Goal: Task Accomplishment & Management: Manage account settings

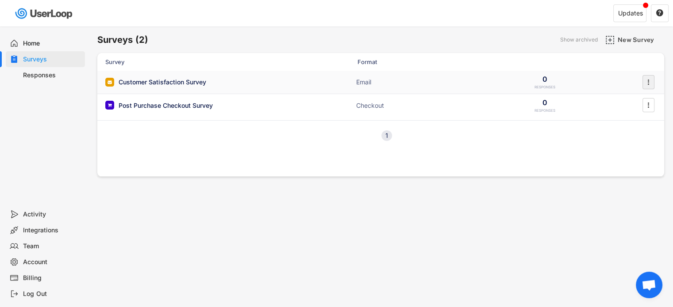
click at [647, 81] on text "" at bounding box center [648, 81] width 2 height 9
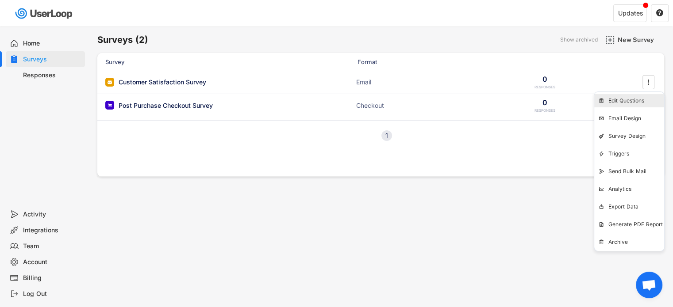
click at [631, 100] on div "Edit Questions" at bounding box center [636, 100] width 56 height 7
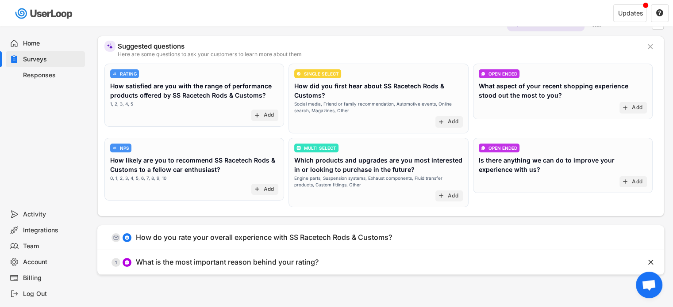
scroll to position [54, 0]
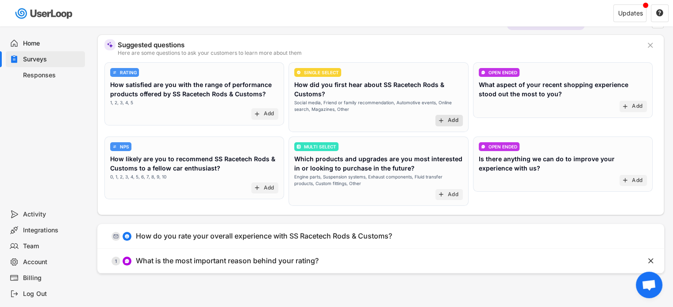
click at [450, 121] on div "Add" at bounding box center [452, 120] width 11 height 7
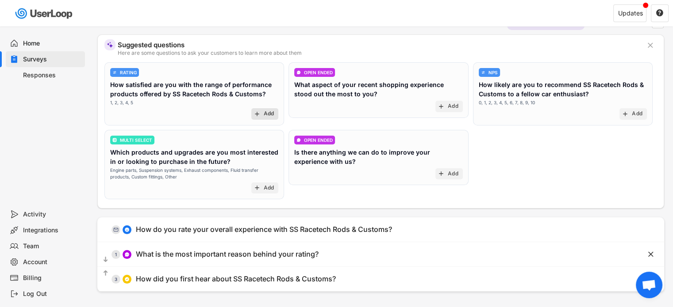
click at [267, 111] on div "Add" at bounding box center [269, 114] width 11 height 7
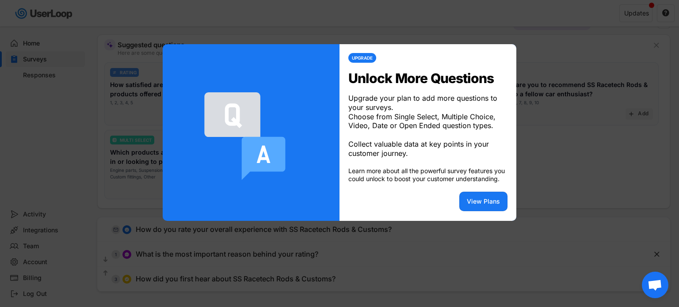
click at [577, 185] on div at bounding box center [339, 153] width 679 height 307
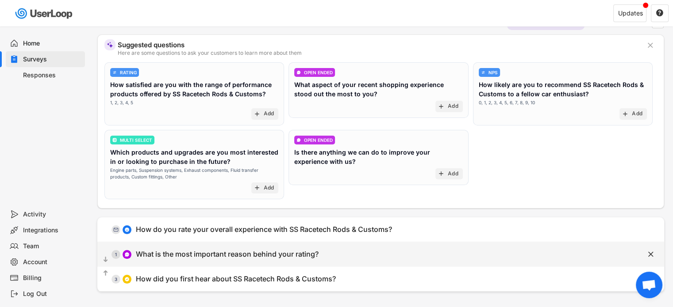
click at [283, 252] on div "What is the most important reason behind your rating?" at bounding box center [227, 254] width 183 height 9
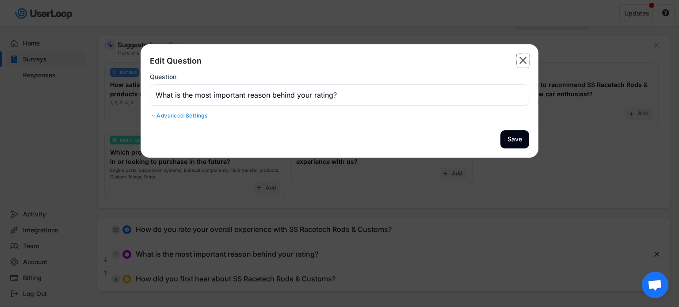
click at [524, 61] on text "" at bounding box center [524, 60] width 8 height 13
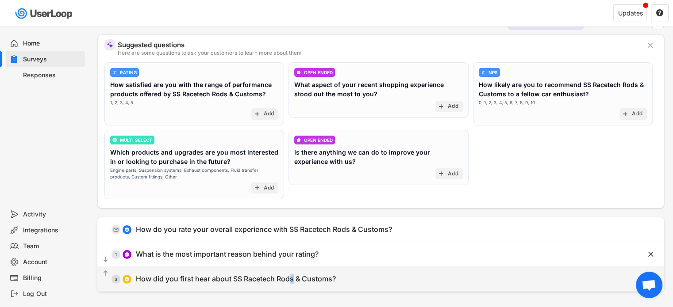
drag, startPoint x: 310, startPoint y: 277, endPoint x: 294, endPoint y: 275, distance: 16.1
click at [294, 275] on div "How did you first hear about SS Racetech Rods & Customs?" at bounding box center [236, 279] width 200 height 9
type input "How did you first hear about SS Racetech Rods & Customs?"
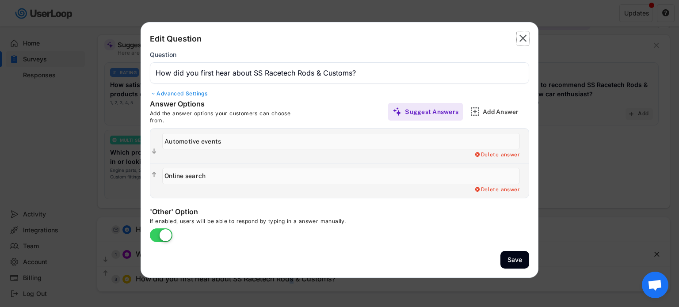
click at [521, 34] on text "" at bounding box center [524, 38] width 8 height 13
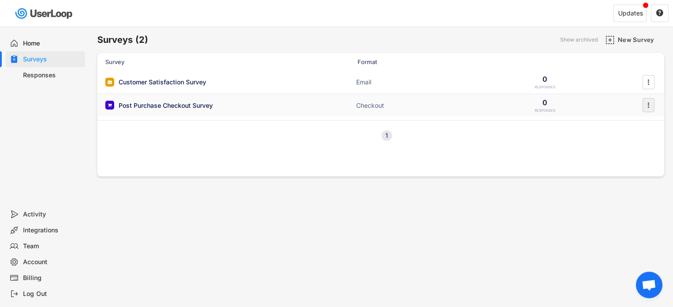
click at [644, 105] on icon "" at bounding box center [647, 105] width 9 height 13
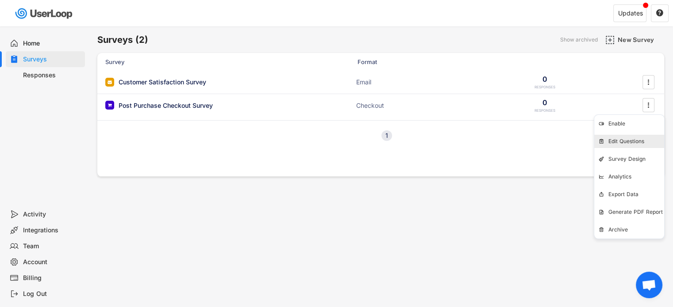
click at [627, 140] on div "Edit Questions" at bounding box center [636, 141] width 56 height 7
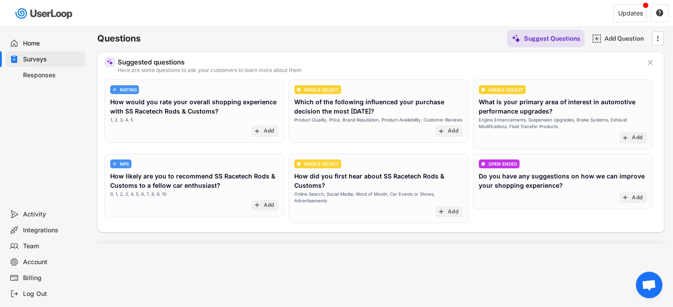
scroll to position [42, 0]
click at [264, 130] on div "Add" at bounding box center [269, 131] width 11 height 7
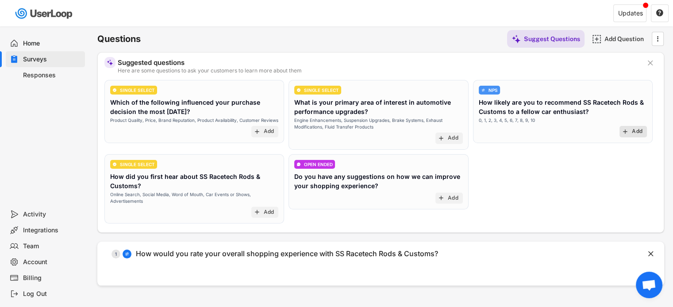
click at [637, 134] on div "Add" at bounding box center [636, 131] width 11 height 7
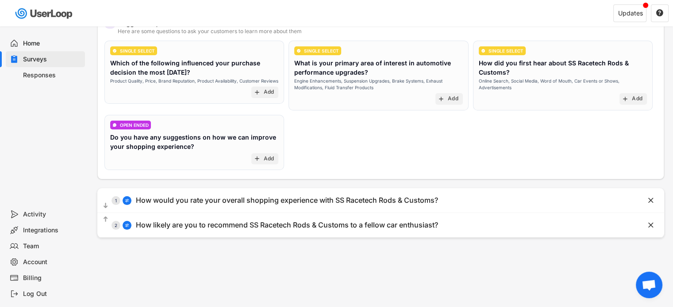
scroll to position [0, 0]
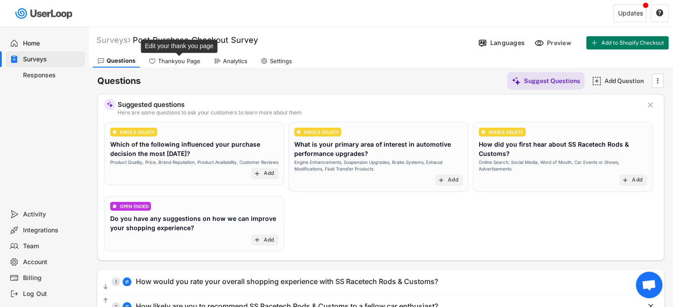
click at [175, 62] on div "Thankyou Page" at bounding box center [179, 61] width 42 height 8
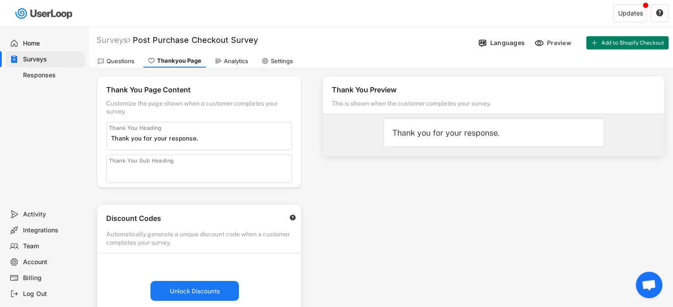
click at [145, 161] on div "Thank You Sub Heading" at bounding box center [141, 160] width 65 height 7
click at [120, 166] on input "input" at bounding box center [201, 170] width 180 height 13
click at [114, 171] on input "input" at bounding box center [201, 170] width 180 height 13
click at [133, 168] on input "input" at bounding box center [201, 170] width 180 height 13
type input "y"
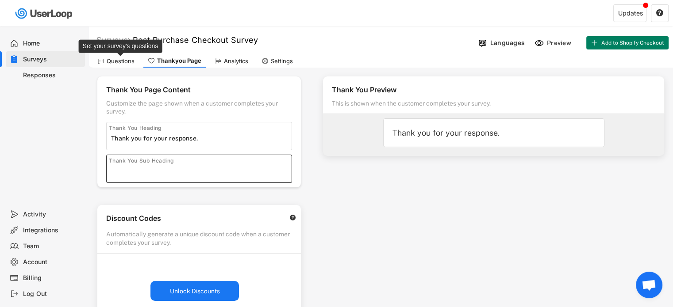
click at [116, 61] on div "Questions" at bounding box center [121, 61] width 28 height 8
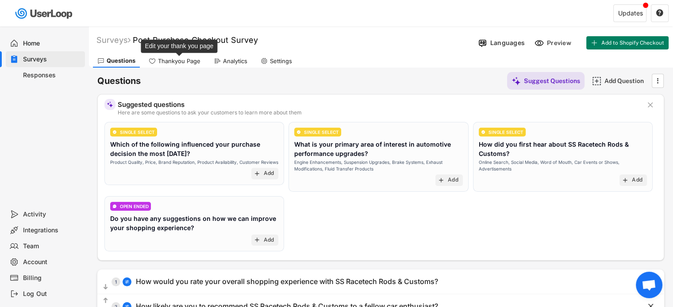
click at [181, 58] on div "Thankyou Page" at bounding box center [179, 61] width 42 height 8
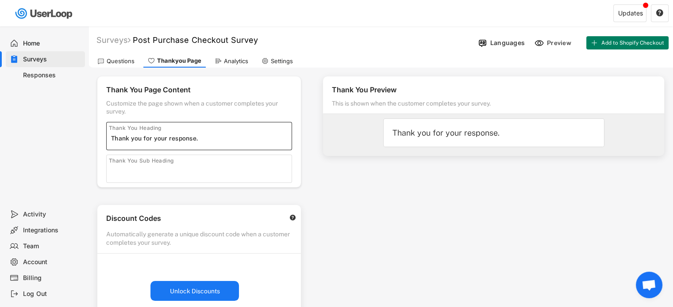
drag, startPoint x: 205, startPoint y: 138, endPoint x: 110, endPoint y: 138, distance: 95.1
click at [110, 138] on div "Thank You Heading" at bounding box center [199, 136] width 186 height 28
paste input "“Thanks for taking the time to complete our survey! Your feedback helps us impr…"
click at [413, 180] on div "Thank You Preview This is shown when the customer completes your survey. Thank …" at bounding box center [493, 253] width 359 height 370
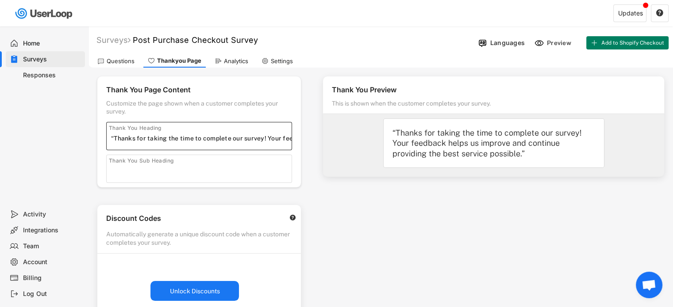
click at [114, 138] on input "input" at bounding box center [201, 138] width 180 height 13
click at [264, 139] on input "input" at bounding box center [201, 138] width 180 height 13
type input "Thanks for taking the time to complete our survey! 😊Your feedback helps us impr…"
click at [395, 38] on div "Surveys Post Purchase Checkout Survey" at bounding box center [281, 40] width 386 height 10
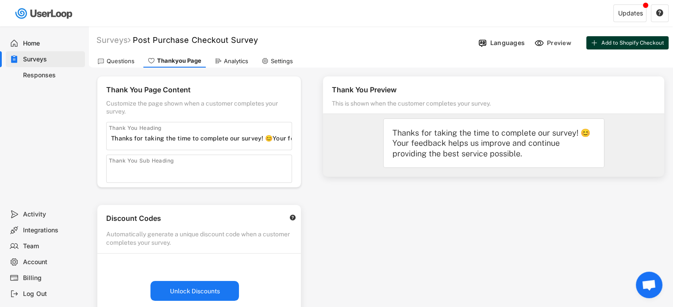
click at [622, 42] on span "Add to Shopify Checkout" at bounding box center [632, 42] width 63 height 5
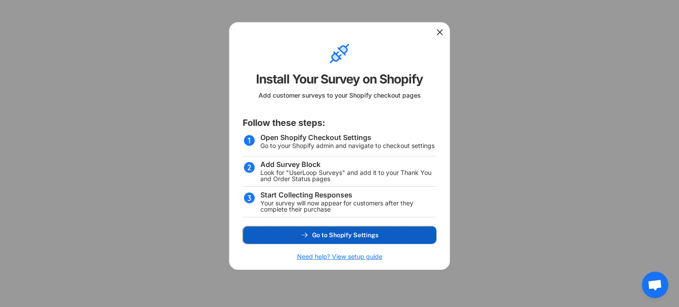
click at [363, 238] on span "Go to Shopify Settings" at bounding box center [345, 235] width 66 height 6
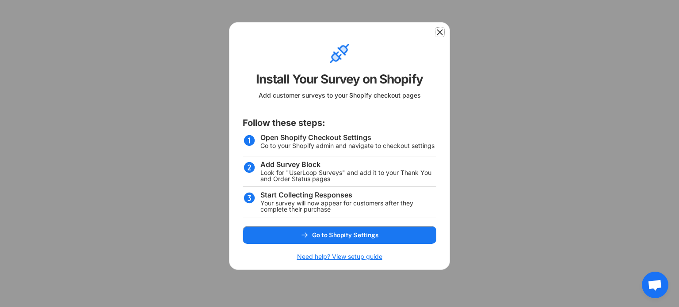
click at [439, 35] on icon at bounding box center [440, 32] width 9 height 9
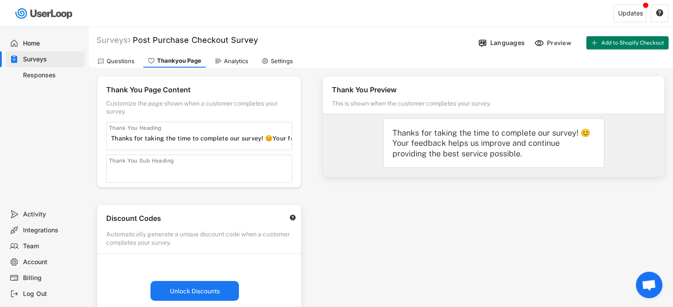
click at [35, 45] on div "Home" at bounding box center [52, 43] width 58 height 8
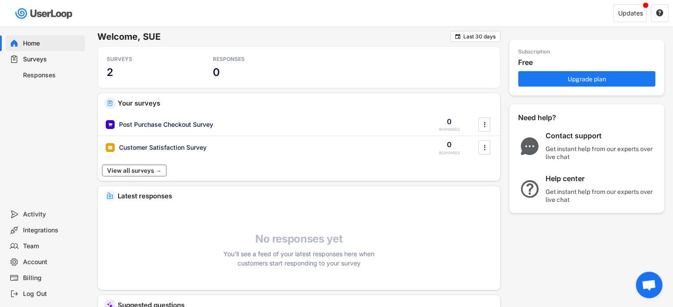
click at [149, 173] on button "View all surveys →" at bounding box center [134, 170] width 64 height 11
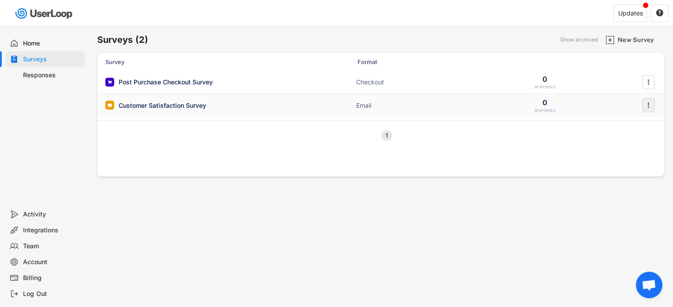
click at [647, 103] on icon "" at bounding box center [647, 105] width 9 height 13
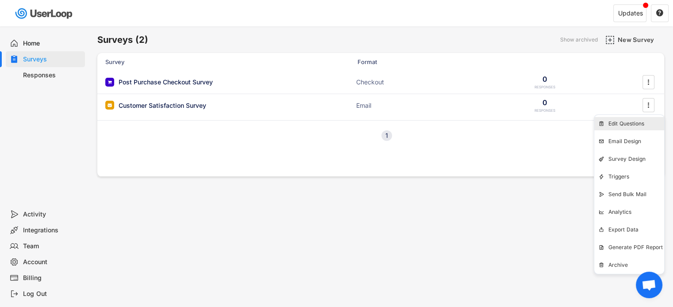
click at [623, 126] on div "Edit Questions" at bounding box center [636, 123] width 56 height 7
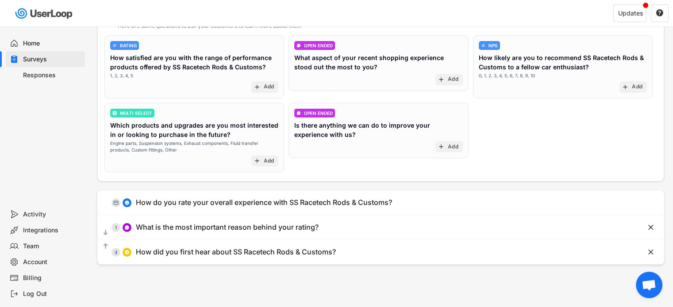
scroll to position [83, 0]
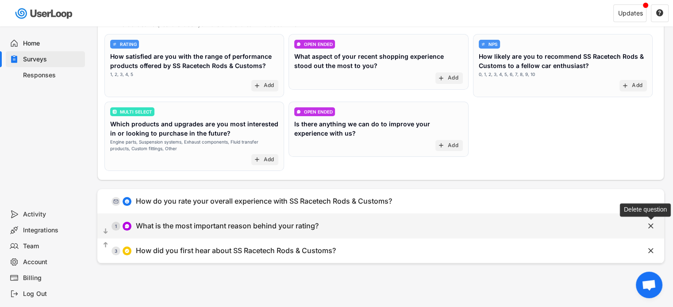
click at [649, 226] on text "" at bounding box center [650, 226] width 5 height 9
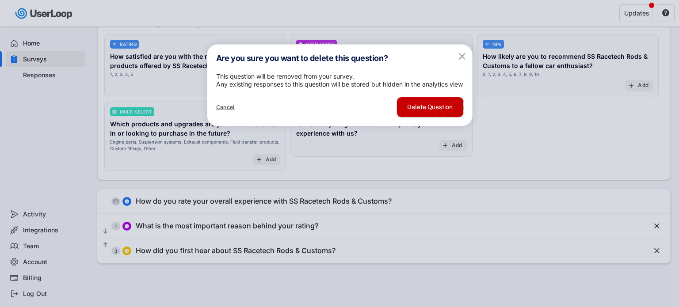
click at [434, 117] on button "Delete Question" at bounding box center [430, 107] width 66 height 20
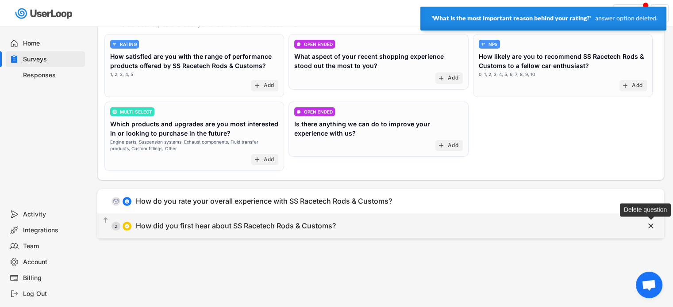
click at [648, 226] on text "" at bounding box center [650, 226] width 5 height 9
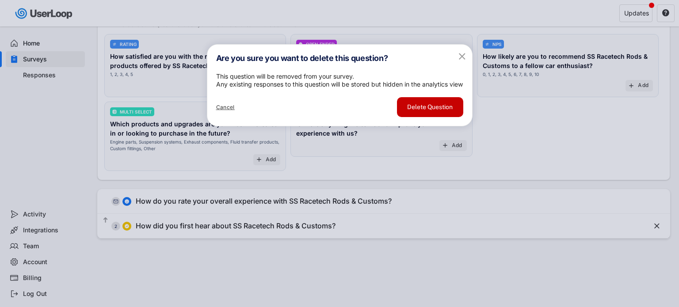
click at [432, 116] on button "Delete Question" at bounding box center [430, 107] width 66 height 20
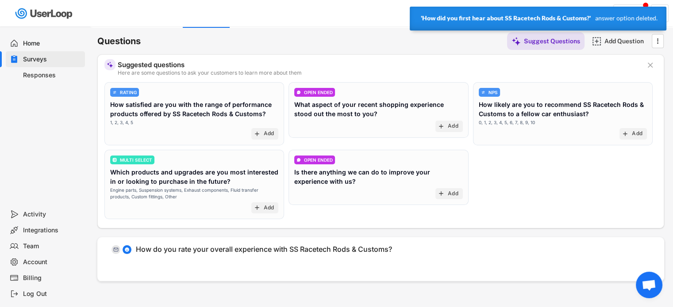
scroll to position [23, 0]
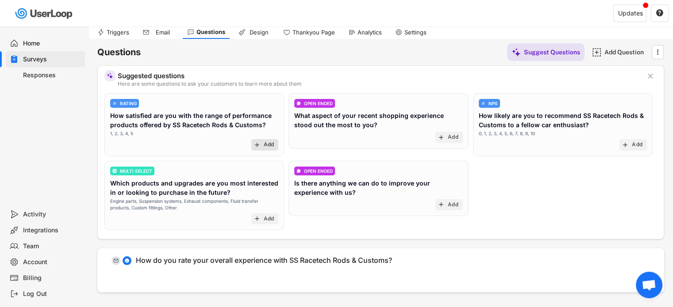
click at [266, 142] on div "Add" at bounding box center [269, 144] width 11 height 7
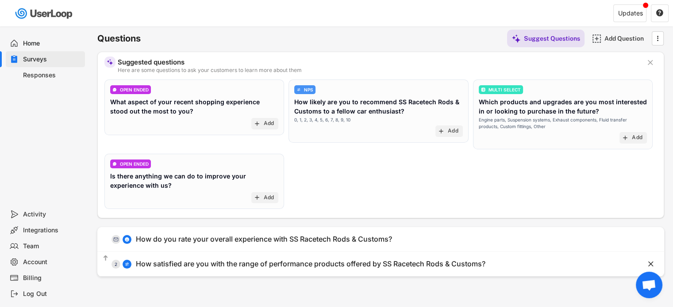
scroll to position [41, 0]
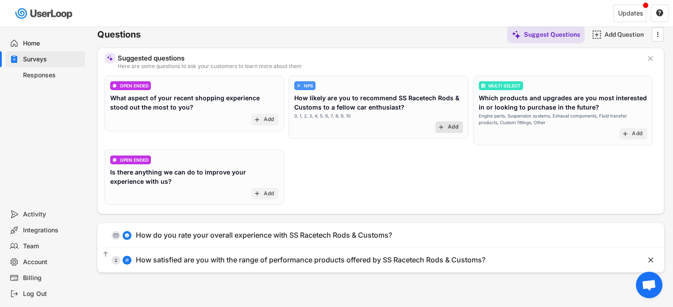
click at [450, 124] on div "Add" at bounding box center [452, 127] width 11 height 7
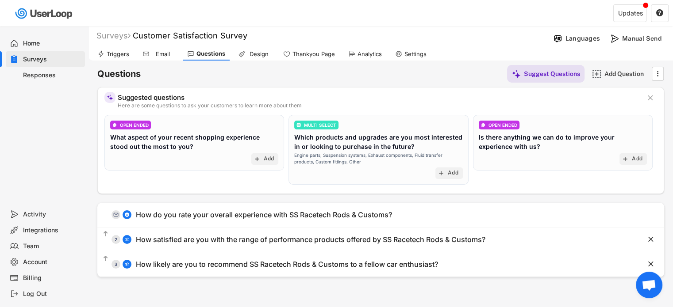
scroll to position [0, 0]
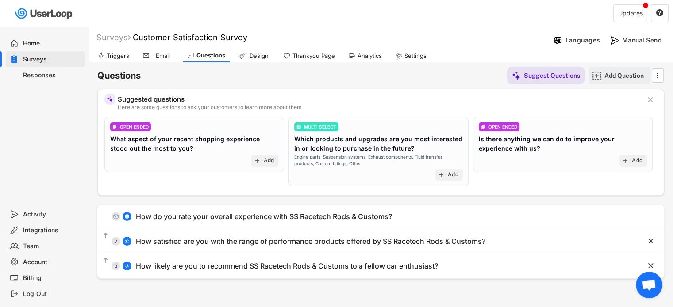
click at [610, 76] on div "Add Question" at bounding box center [626, 76] width 44 height 8
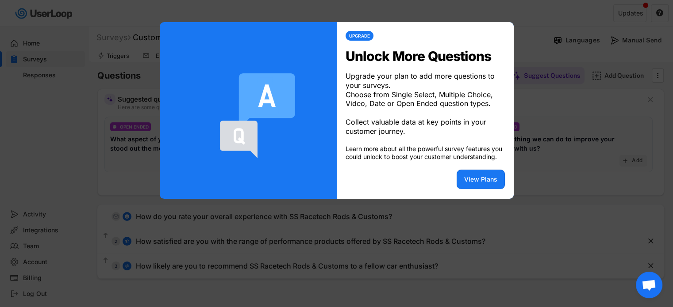
click at [556, 52] on div at bounding box center [336, 153] width 673 height 307
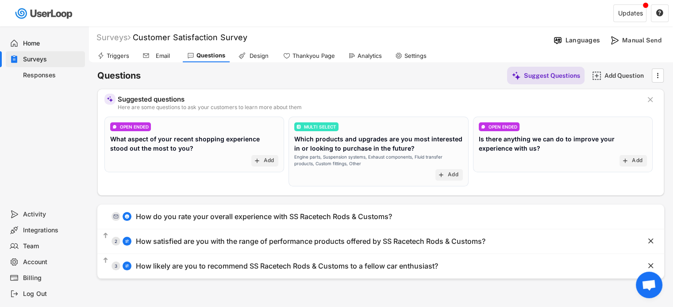
click at [160, 56] on div "Email" at bounding box center [163, 56] width 22 height 8
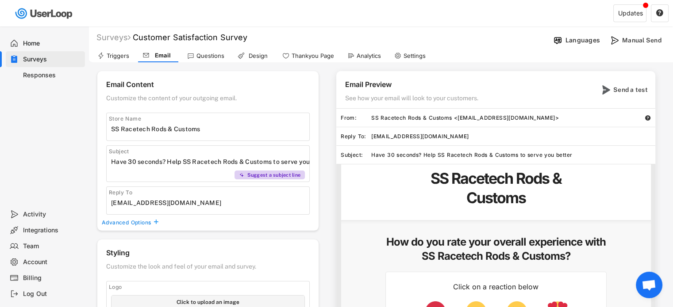
click at [113, 57] on div "Triggers" at bounding box center [118, 56] width 23 height 8
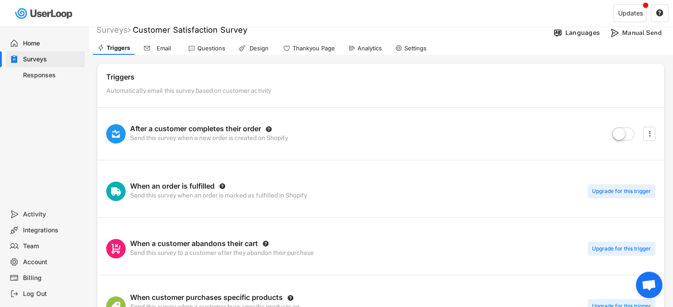
scroll to position [5, 0]
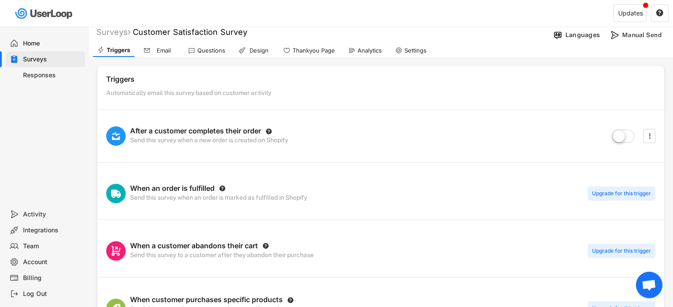
click at [628, 136] on label at bounding box center [622, 136] width 27 height 19
click at [0, 0] on input "checkbox" at bounding box center [0, 0] width 0 height 0
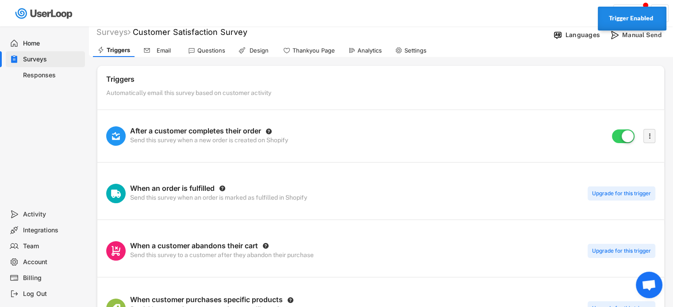
click at [649, 138] on text "" at bounding box center [649, 135] width 2 height 9
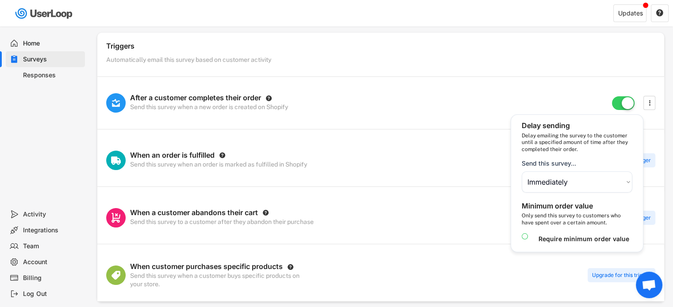
scroll to position [41, 0]
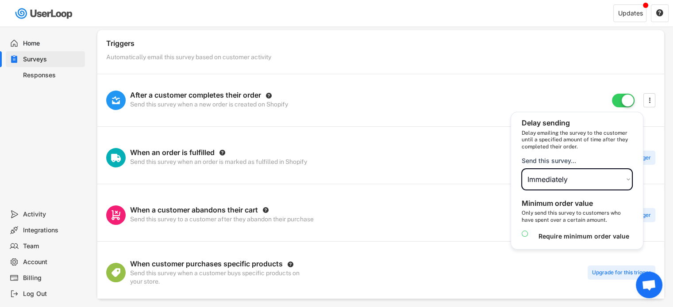
click at [624, 178] on select "Choose an option Immediately in 1 hour in 6 hours [DATE] [DATE] [DATE] [DATE] […" at bounding box center [576, 179] width 111 height 21
select select ""in_1_day0""
click at [521, 169] on select "Choose an option Immediately in 1 hour in 6 hours [DATE] [DATE] [DATE] [DATE] […" at bounding box center [576, 179] width 111 height 21
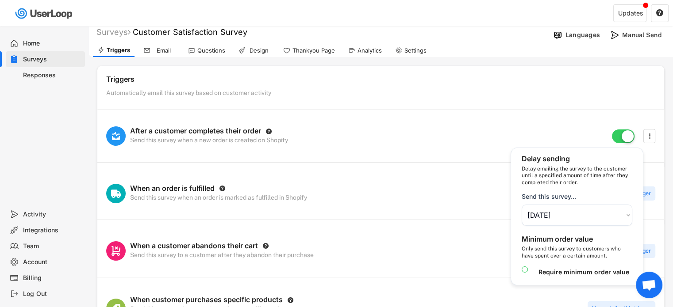
scroll to position [0, 0]
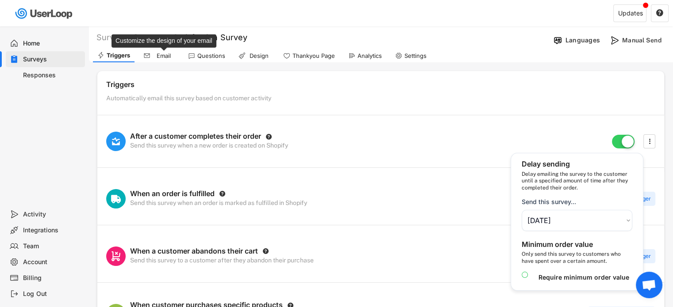
click at [166, 54] on div "Email" at bounding box center [164, 56] width 22 height 8
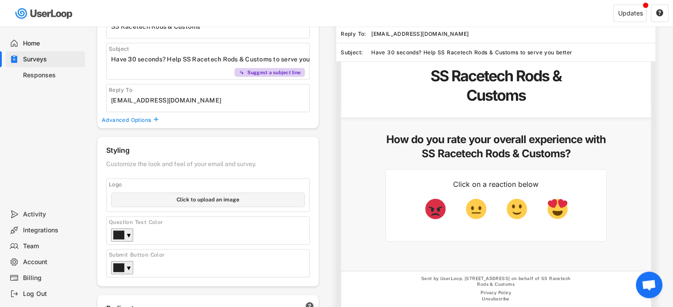
scroll to position [107, 0]
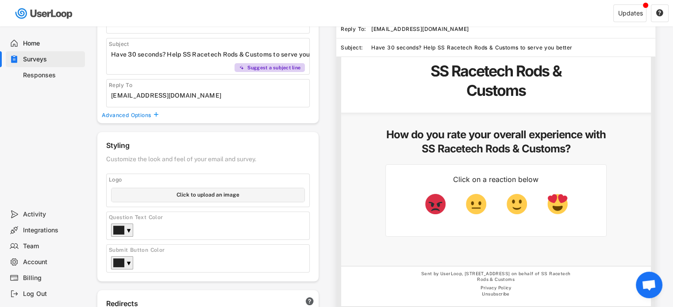
click at [218, 193] on input "file" at bounding box center [207, 195] width 193 height 14
type input "C:\fakepath\Untitled image.jpeg"
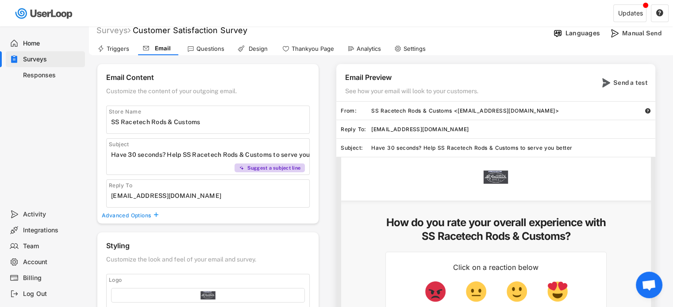
scroll to position [0, 0]
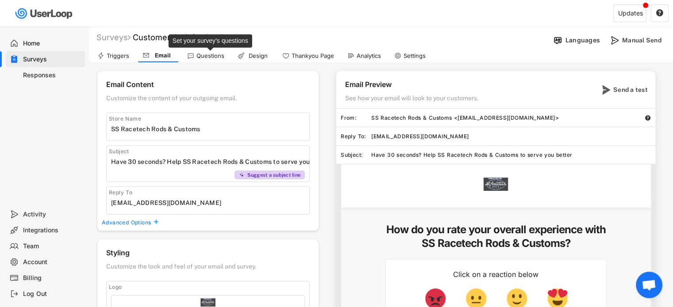
click at [205, 58] on div "Questions" at bounding box center [210, 56] width 28 height 8
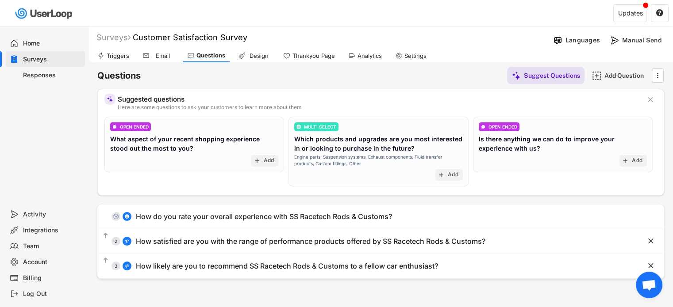
click at [259, 58] on div "Design" at bounding box center [259, 56] width 22 height 8
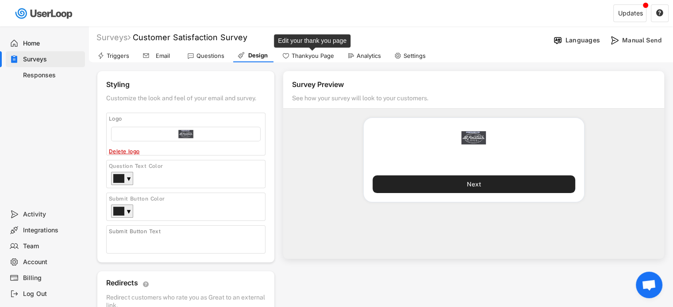
click at [312, 58] on div "Thankyou Page" at bounding box center [312, 56] width 42 height 8
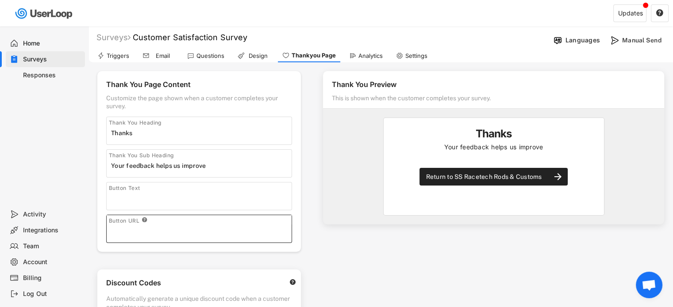
click at [132, 228] on input "input" at bounding box center [201, 231] width 180 height 13
paste input "[URL][DOMAIN_NAME]"
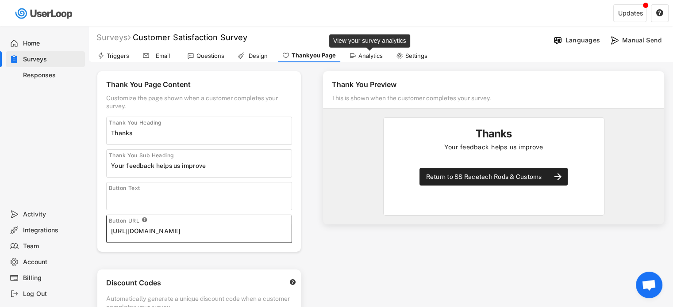
type input "[URL][DOMAIN_NAME]"
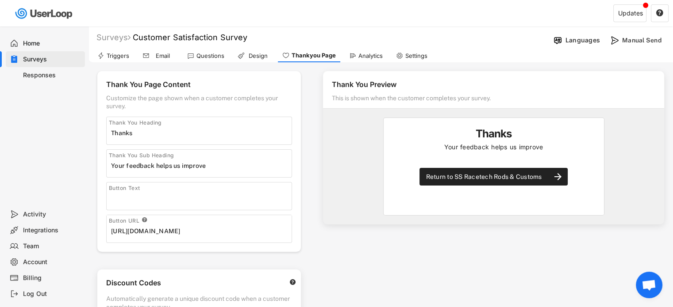
click at [371, 58] on div "Analytics" at bounding box center [370, 56] width 24 height 8
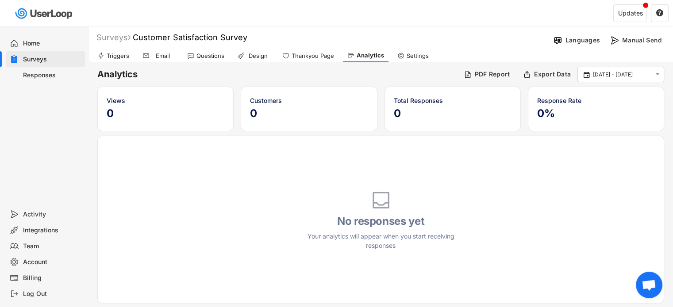
click at [414, 54] on div "Settings" at bounding box center [417, 56] width 22 height 8
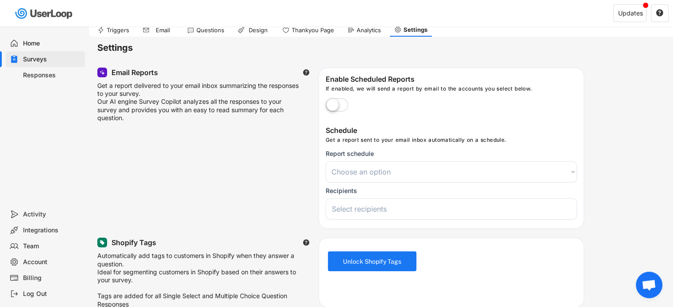
scroll to position [21, 0]
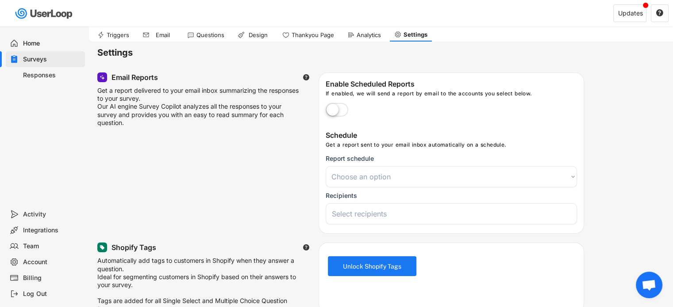
click at [342, 111] on label at bounding box center [336, 110] width 27 height 19
click at [0, 0] on input "checkbox" at bounding box center [0, 0] width 0 height 0
select select
click at [568, 178] on select "Choose an option Daily Weekly Monthly" at bounding box center [450, 176] width 251 height 21
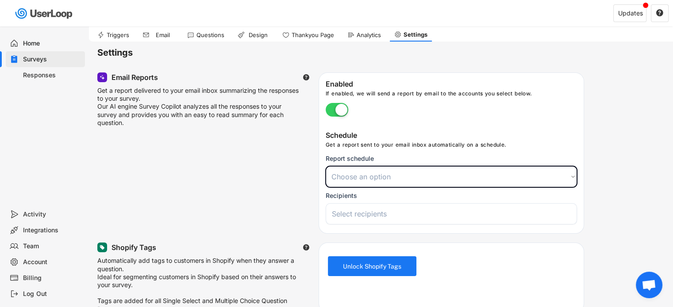
select select ""daily""
click at [325, 166] on select "Choose an option Daily Weekly Monthly" at bounding box center [450, 176] width 251 height 21
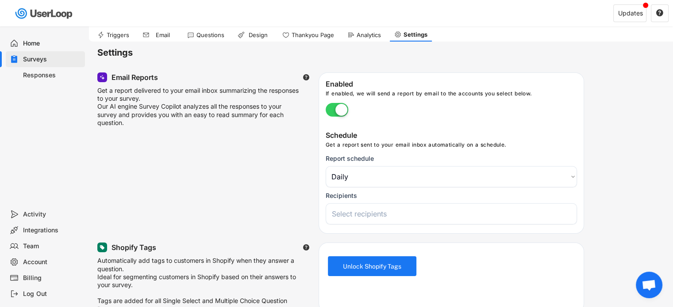
click at [524, 214] on input "search" at bounding box center [454, 214] width 244 height 9
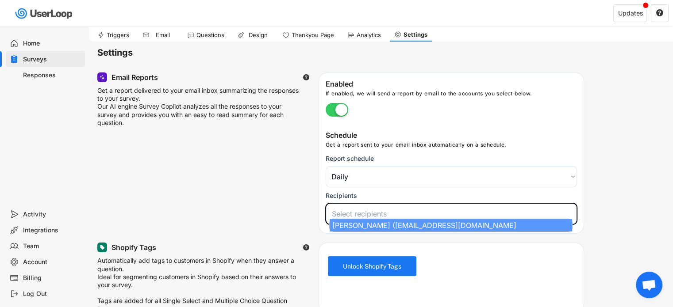
select select "1348695171700984260__LOOKUP__1757295374412x791634649976886000"
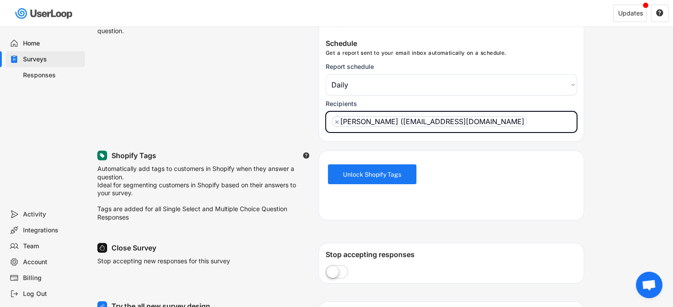
scroll to position [120, 0]
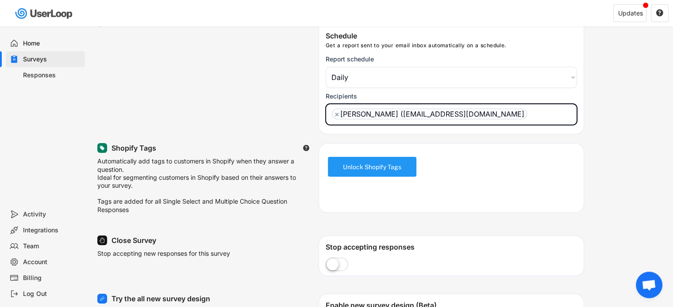
click at [380, 163] on button "Unlock Shopify Tags" at bounding box center [372, 167] width 88 height 20
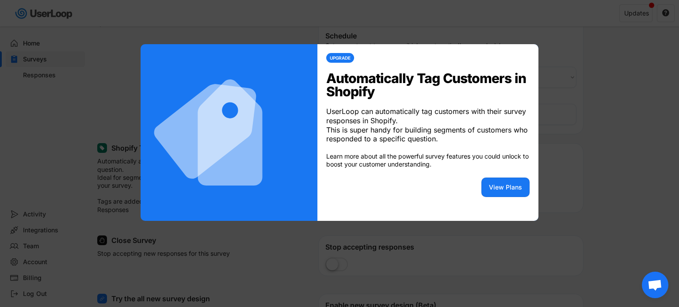
click at [626, 129] on div at bounding box center [339, 153] width 679 height 307
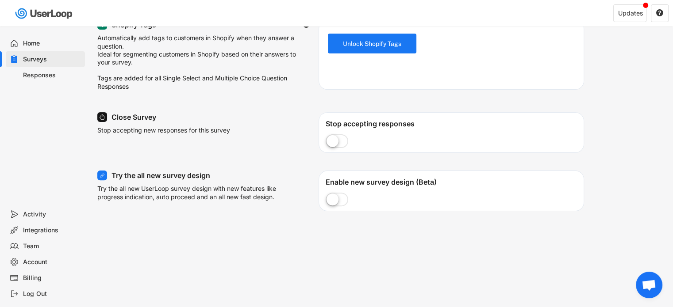
scroll to position [249, 0]
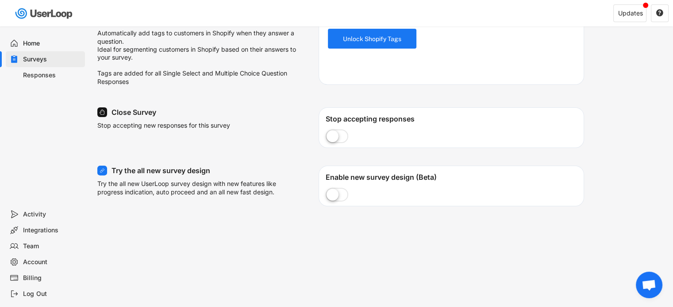
click at [342, 200] on label at bounding box center [336, 195] width 27 height 19
click at [0, 0] on input "checkbox" at bounding box center [0, 0] width 0 height 0
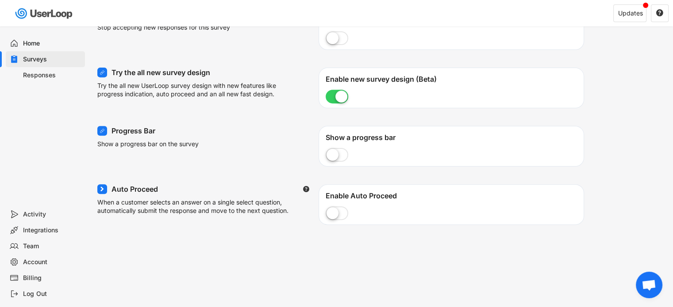
scroll to position [355, 0]
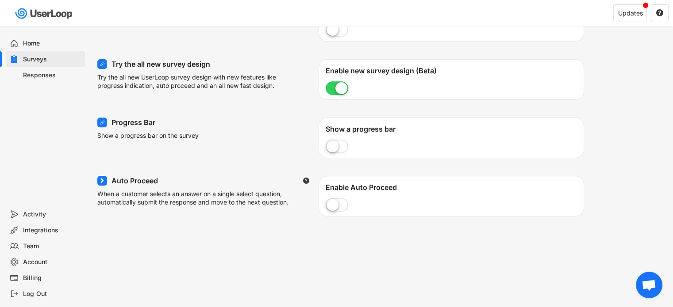
click at [343, 152] on label at bounding box center [336, 147] width 27 height 19
click at [0, 0] on input "checkbox" at bounding box center [0, 0] width 0 height 0
click at [344, 206] on label at bounding box center [336, 205] width 27 height 19
click at [0, 0] on input "checkbox" at bounding box center [0, 0] width 0 height 0
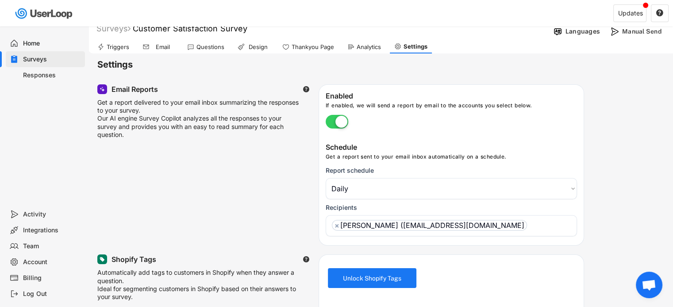
scroll to position [0, 0]
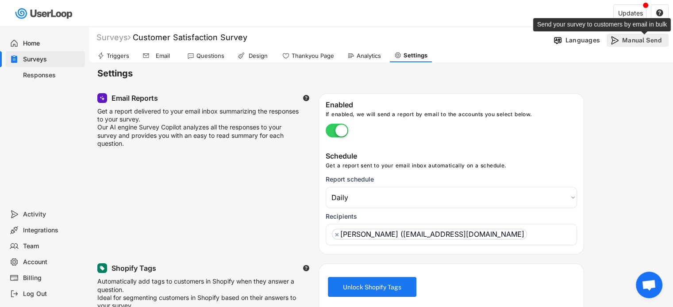
click at [637, 43] on div "Manual Send" at bounding box center [644, 40] width 44 height 8
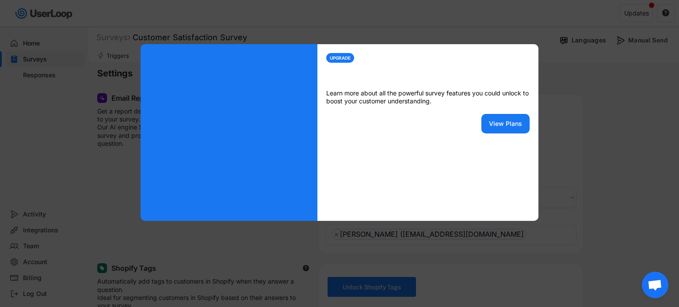
click at [599, 108] on div at bounding box center [339, 153] width 679 height 307
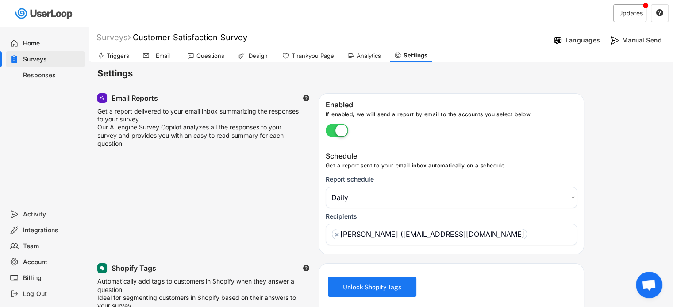
click at [626, 10] on div "Updates" at bounding box center [630, 13] width 25 height 6
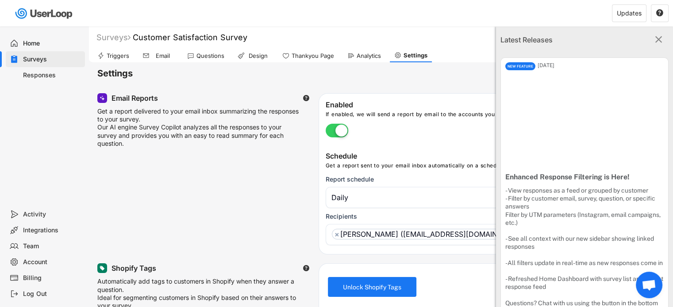
click at [504, 9] on div "Updates " at bounding box center [509, 13] width 326 height 26
click at [655, 39] on text "" at bounding box center [658, 39] width 7 height 11
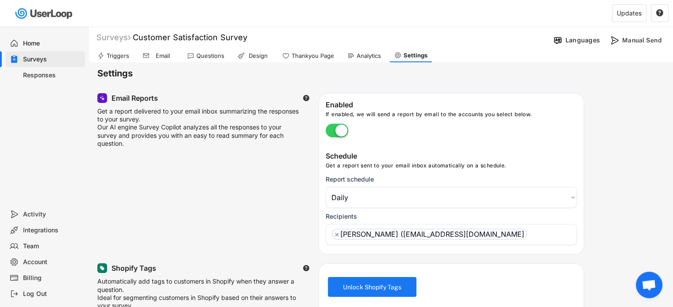
click at [27, 214] on div "Activity" at bounding box center [52, 214] width 58 height 8
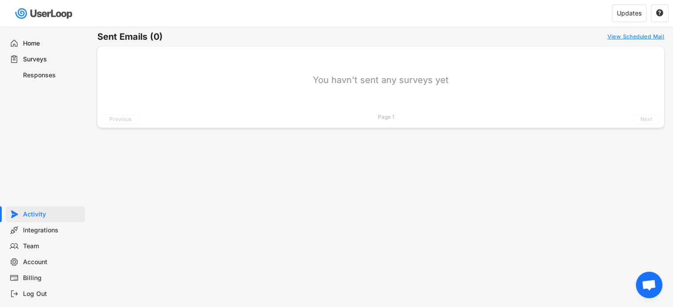
click at [27, 233] on div "Integrations" at bounding box center [52, 230] width 58 height 8
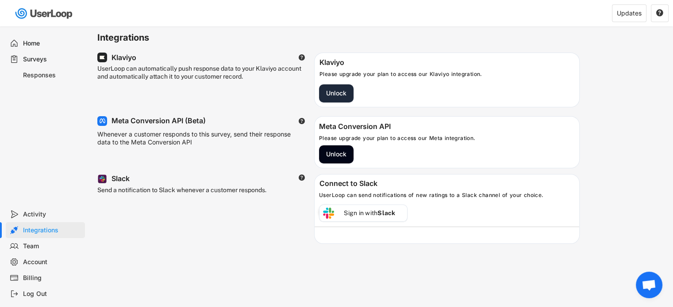
click at [336, 91] on button "Unlock" at bounding box center [336, 93] width 34 height 18
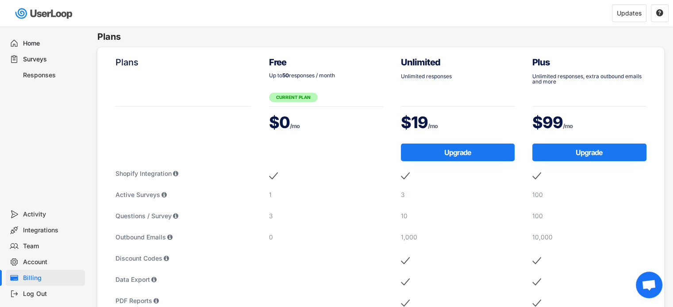
click at [37, 247] on div "Team" at bounding box center [52, 246] width 58 height 8
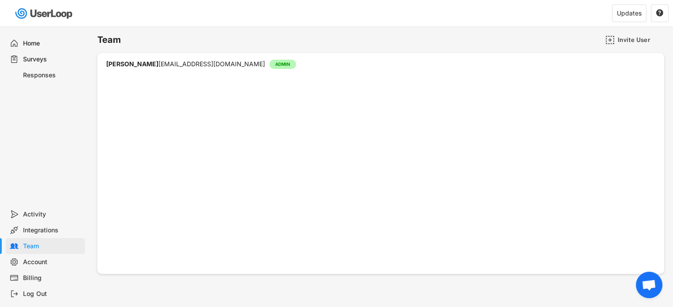
click at [34, 264] on div "Account" at bounding box center [52, 262] width 58 height 8
select select ""en""
select select ""1_week""
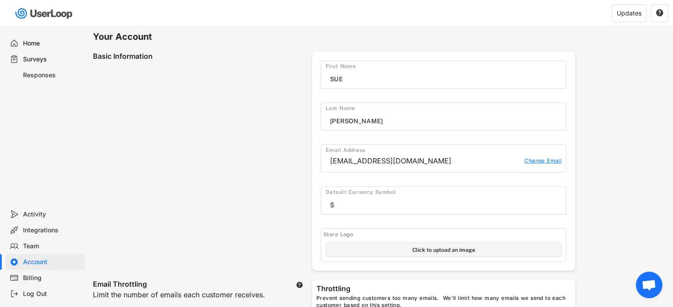
click at [444, 252] on input "file" at bounding box center [443, 250] width 235 height 14
type input "C:\fakepath\Untitled image.jpeg"
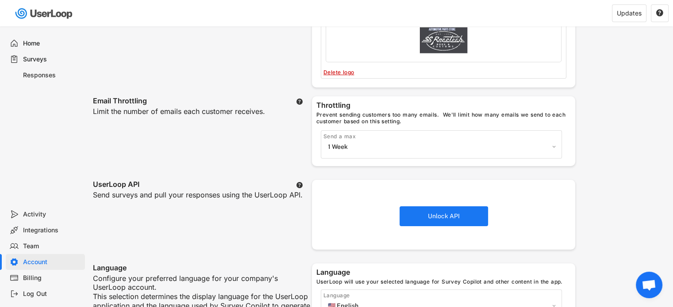
scroll to position [235, 0]
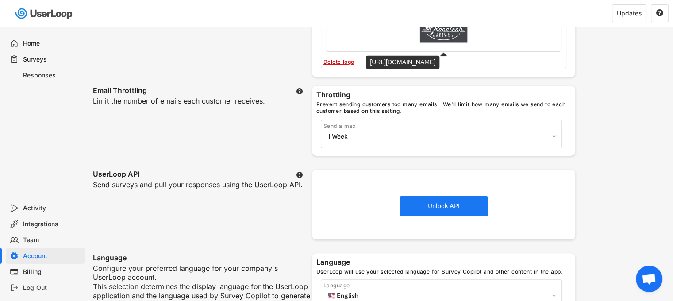
click at [555, 134] on select "1 Week 2 Weeks 1 Month 2 Months 3 Months 6 Months No throttling" at bounding box center [440, 136] width 231 height 13
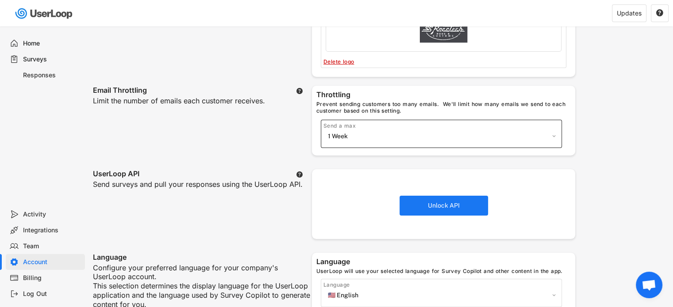
click at [618, 143] on div "Your Account Basic Information First Name Last Name Email Address [EMAIL_ADDRES…" at bounding box center [380, 208] width 584 height 834
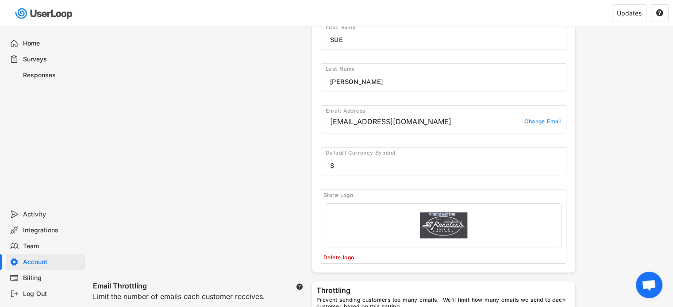
scroll to position [0, 0]
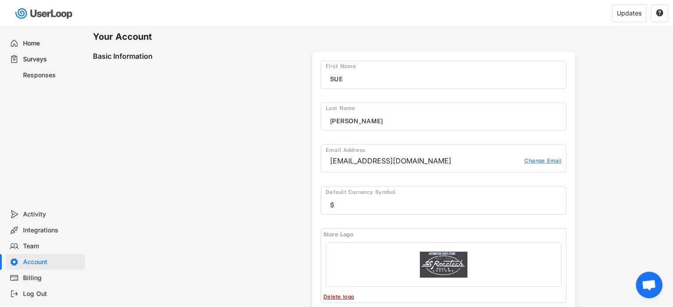
click at [29, 39] on div "Home" at bounding box center [52, 43] width 58 height 8
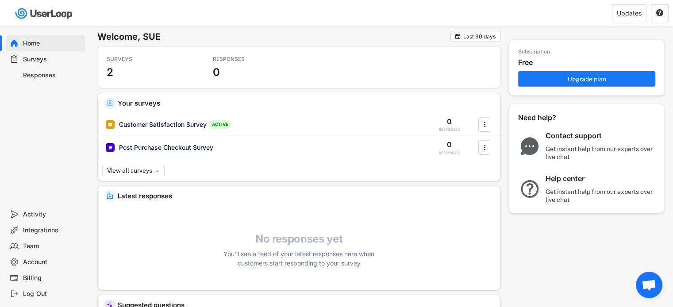
click at [562, 259] on div "Subscription Free Upgrade plan Need help? Contact support Get instant help from…" at bounding box center [586, 165] width 155 height 268
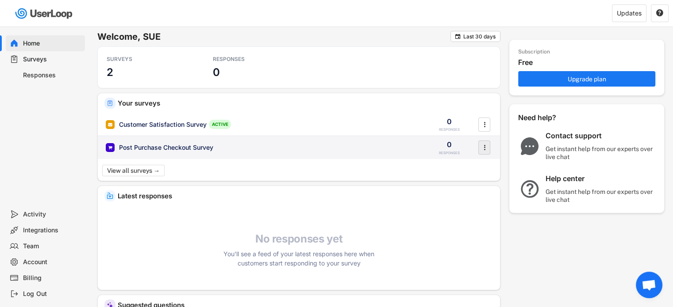
click at [485, 146] on text "" at bounding box center [484, 147] width 2 height 9
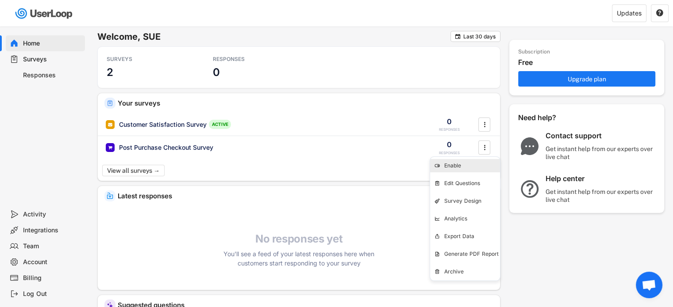
click at [465, 165] on div "Enable" at bounding box center [472, 165] width 56 height 7
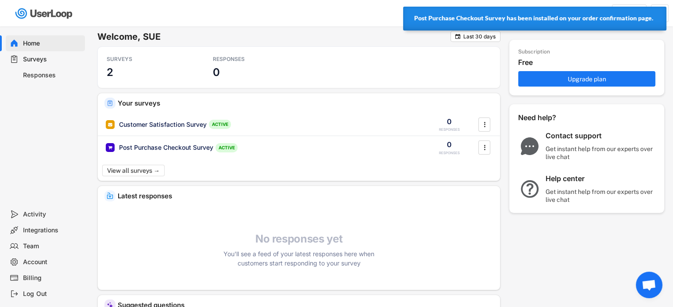
click at [552, 254] on div "Subscription Free Upgrade plan Need help? Contact support Get instant help from…" at bounding box center [586, 165] width 155 height 268
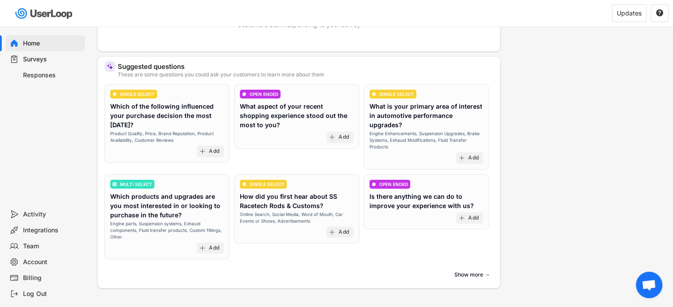
scroll to position [229, 0]
